Goal: Communication & Community: Answer question/provide support

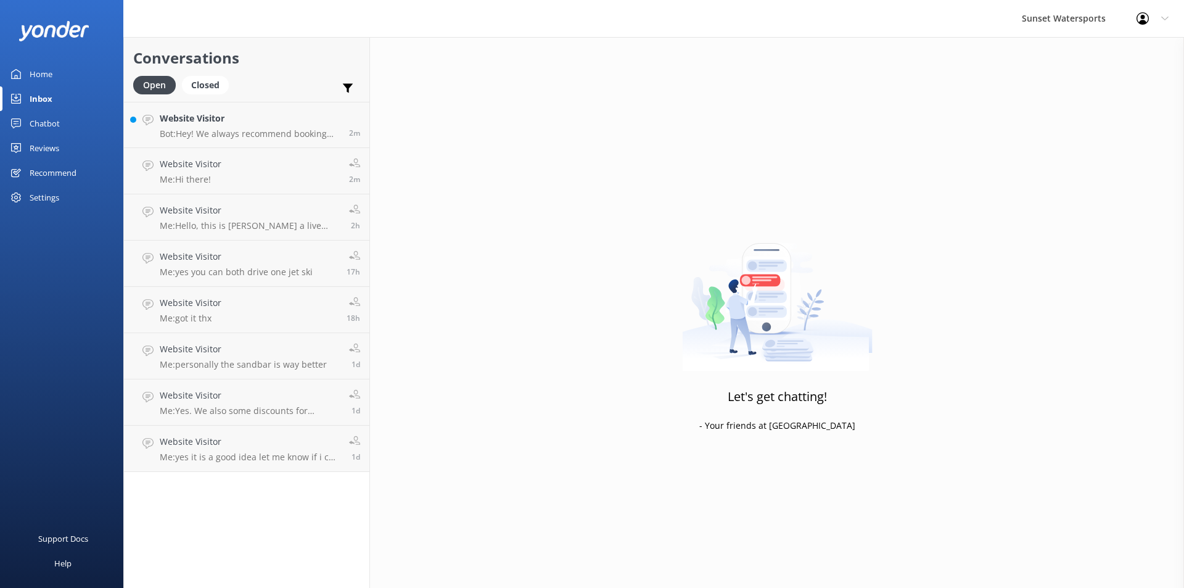
click at [538, 211] on div "Let's get chatting! - Your friends at [GEOGRAPHIC_DATA]" at bounding box center [777, 331] width 814 height 588
click at [199, 125] on h4 "Website Visitor" at bounding box center [250, 119] width 180 height 14
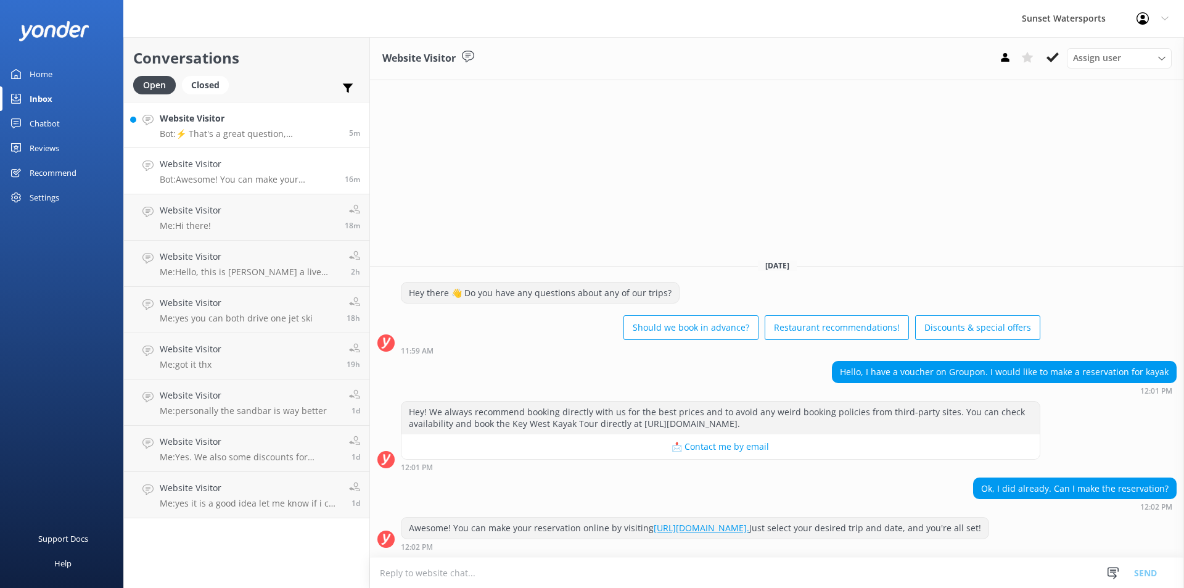
click at [236, 133] on p "Bot: ⚡ That's a great question, unfortunately I do not know the answer. I'm goi…" at bounding box center [250, 133] width 180 height 11
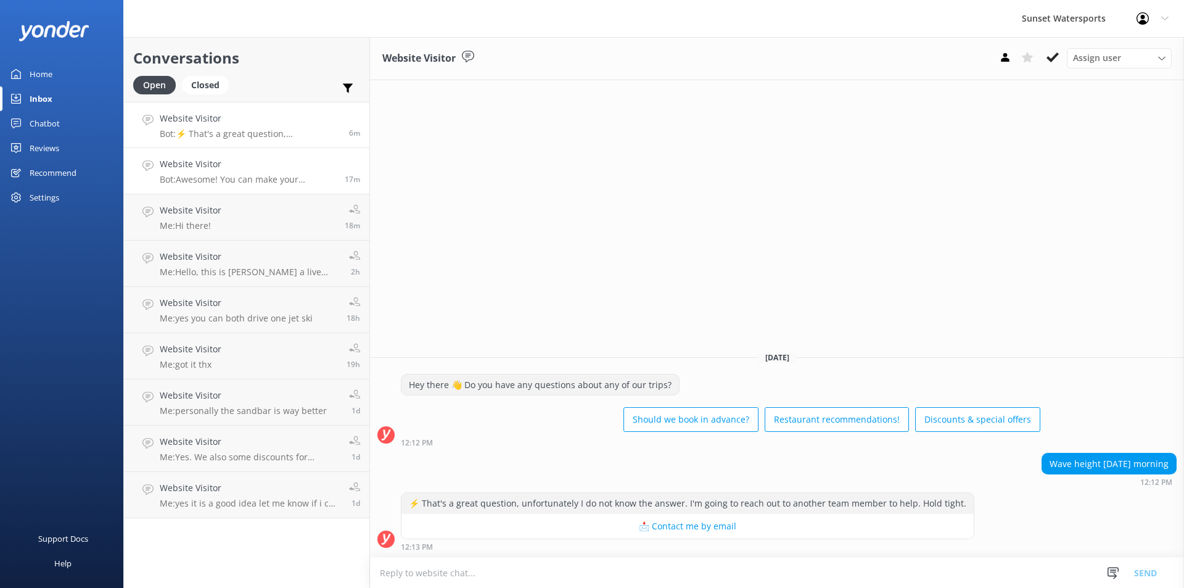
click at [260, 176] on p "Bot: Awesome! You can make your reservation online by visiting [URL][DOMAIN_NAM…" at bounding box center [248, 179] width 176 height 11
